Goal: Task Accomplishment & Management: Use online tool/utility

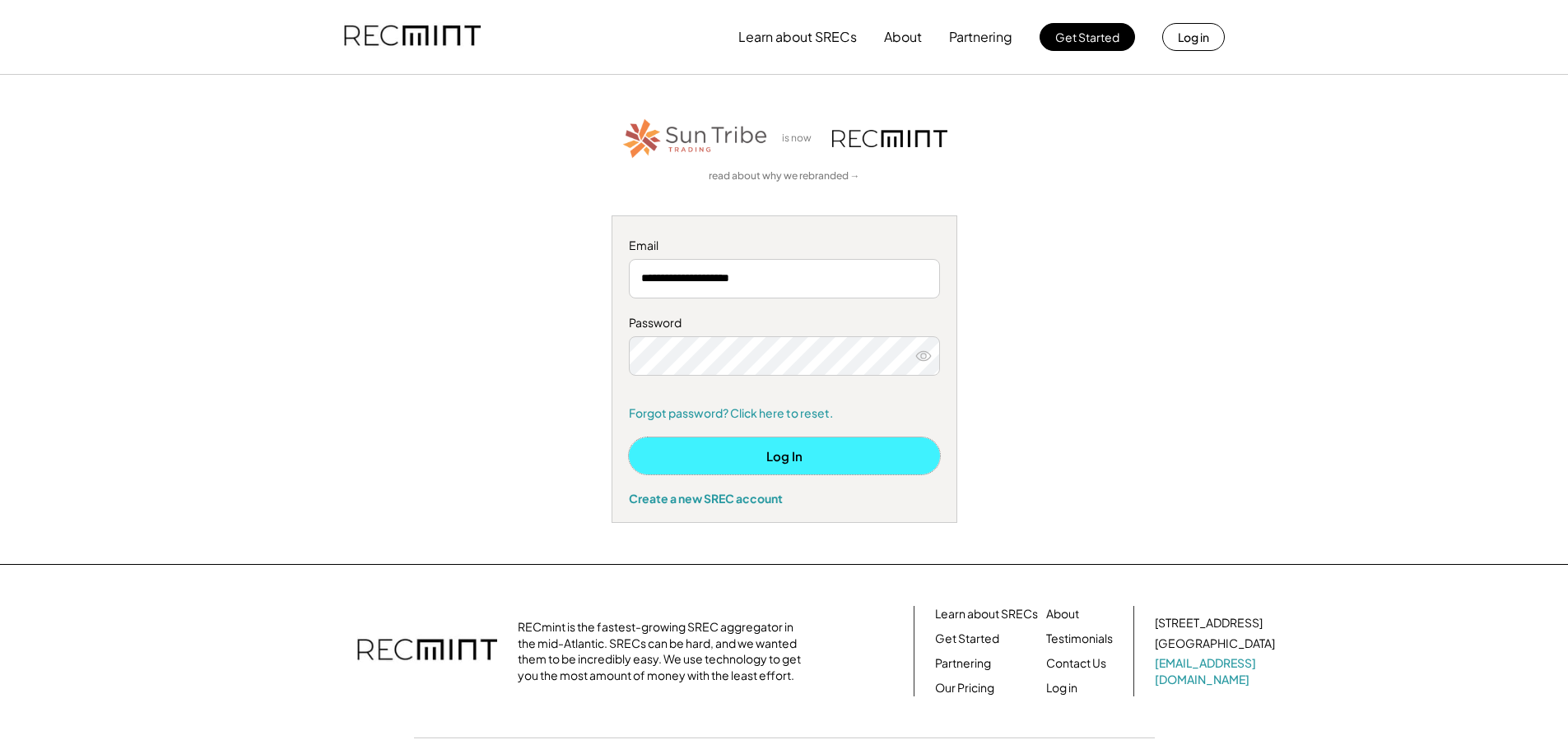
click at [782, 451] on button "Log In" at bounding box center [784, 456] width 311 height 37
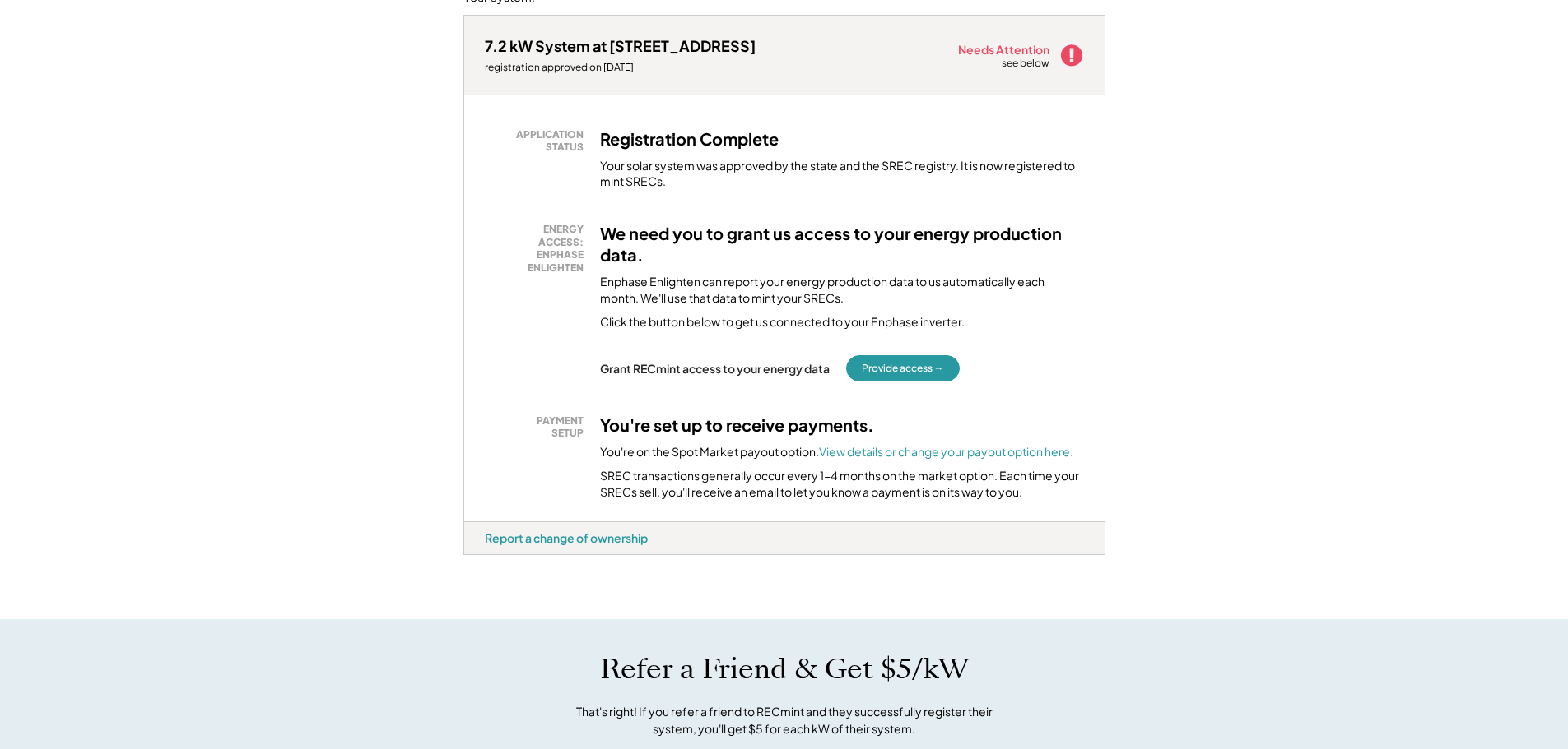
scroll to position [237, 0]
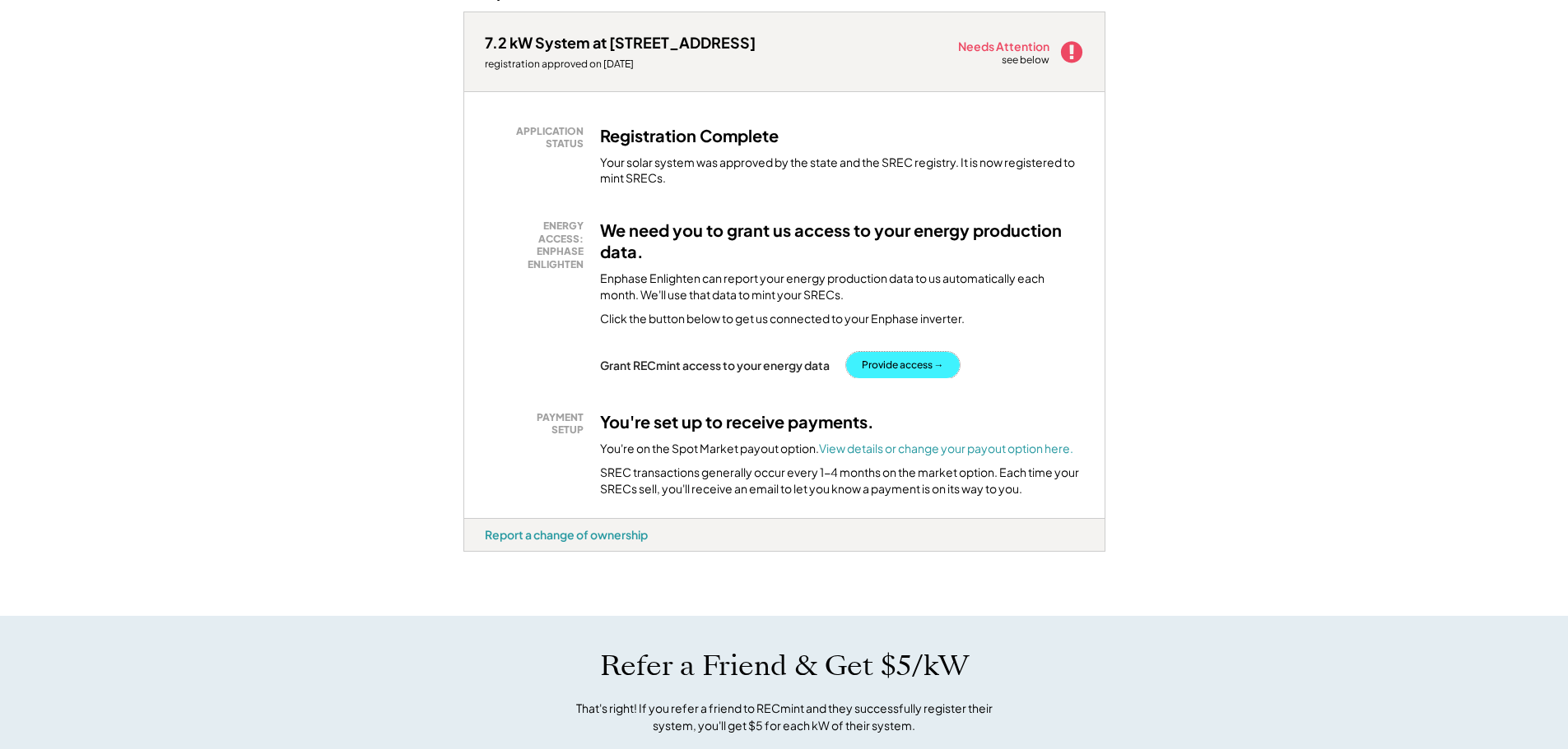
click at [893, 357] on button "Provide access →" at bounding box center [903, 365] width 114 height 26
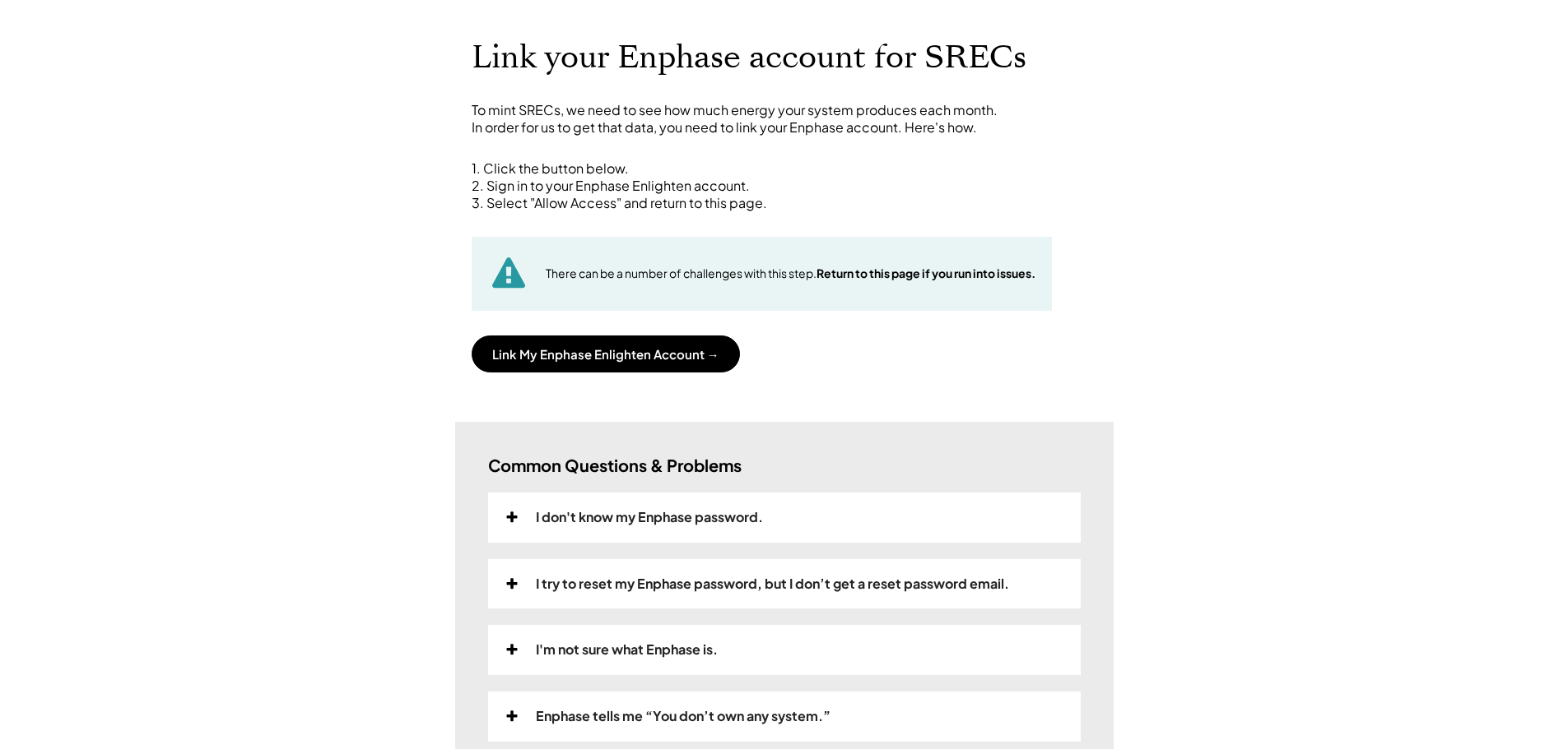
scroll to position [78, 0]
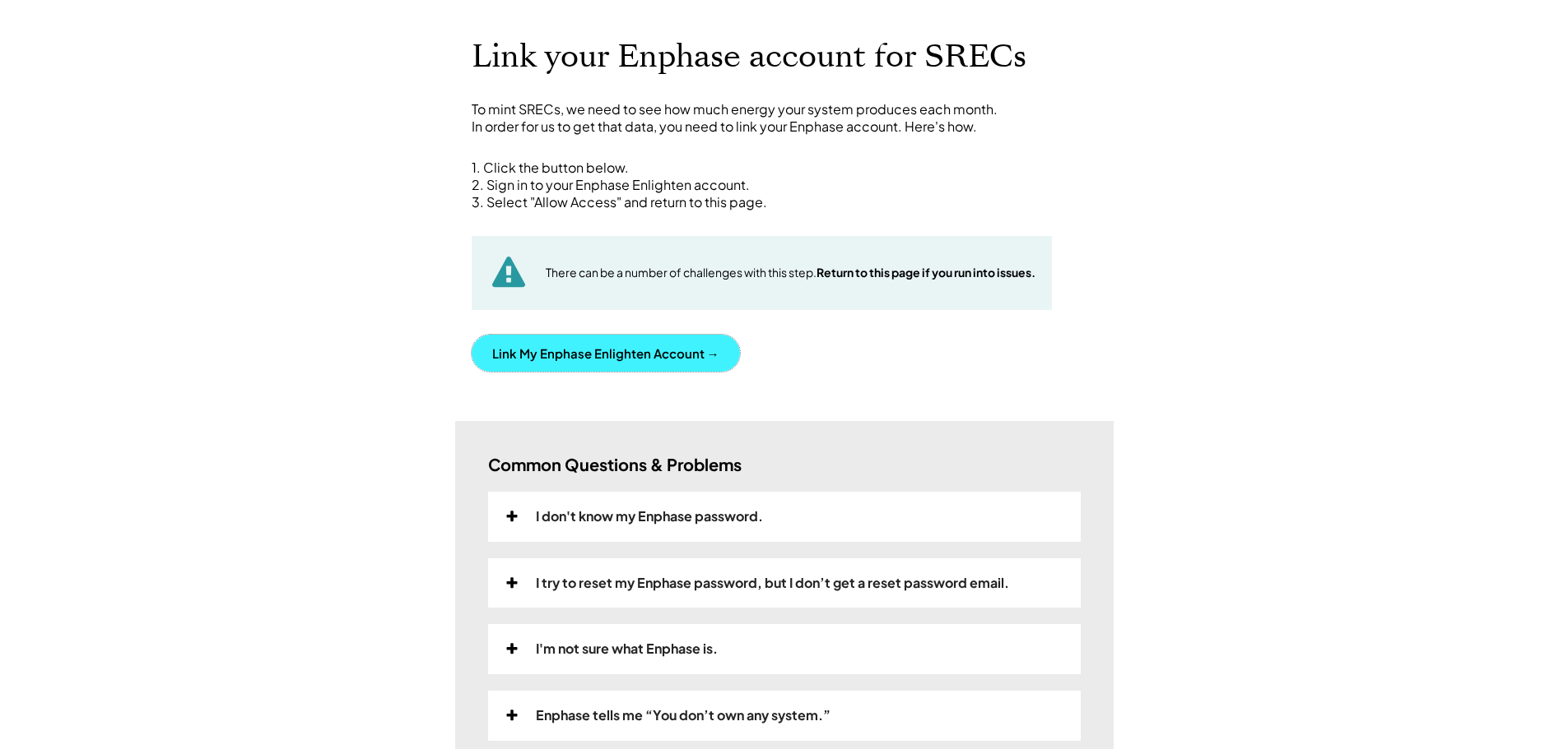
click at [658, 349] on button "Link My Enphase Enlighten Account →" at bounding box center [606, 353] width 269 height 37
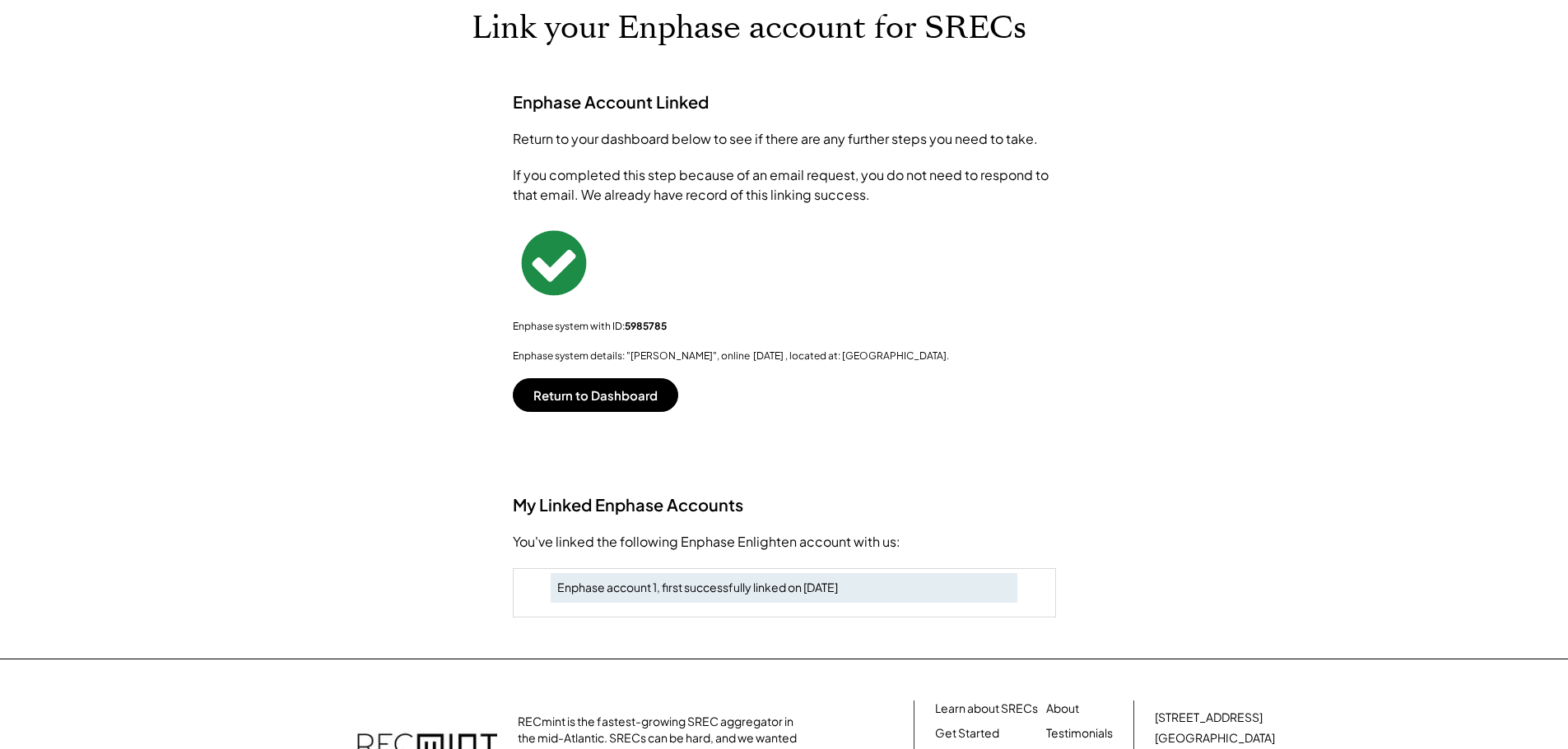
scroll to position [109, 0]
click at [578, 392] on button "Return to Dashboard" at bounding box center [595, 393] width 166 height 34
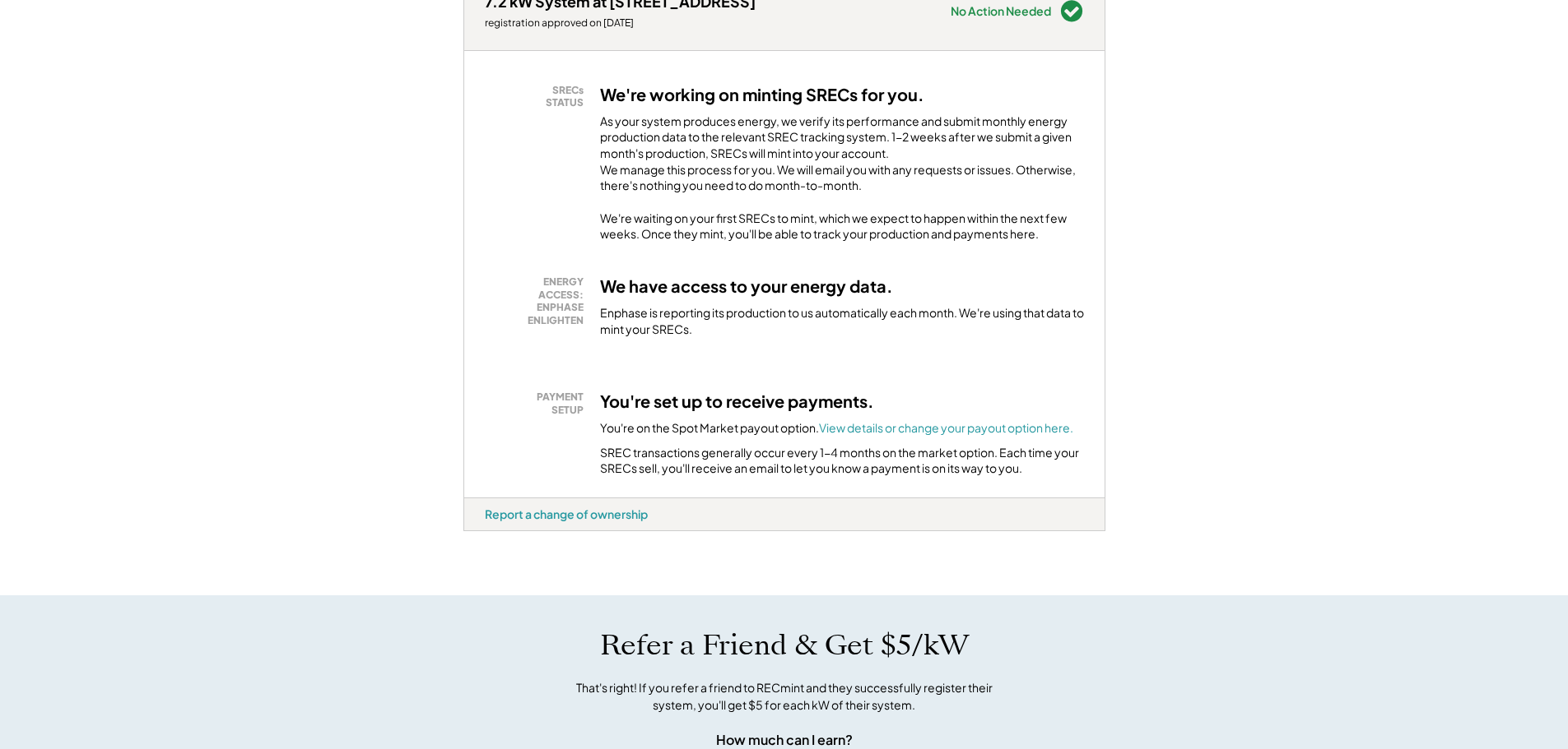
scroll to position [277, 0]
